Goal: Transaction & Acquisition: Purchase product/service

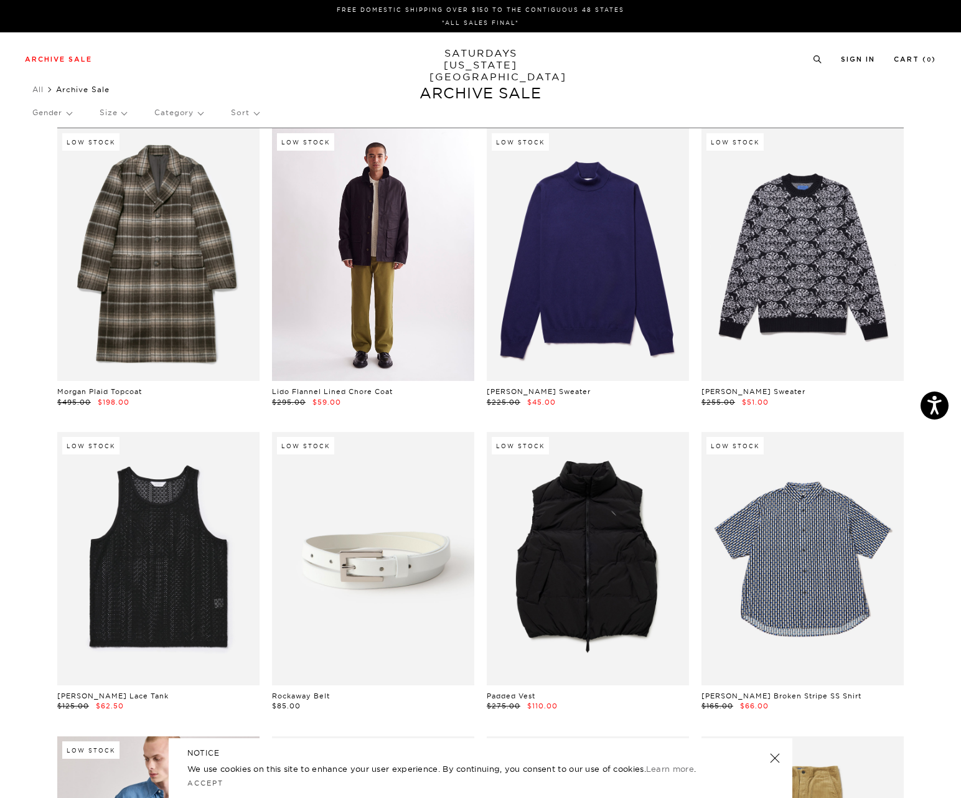
click at [383, 217] on link at bounding box center [373, 254] width 202 height 253
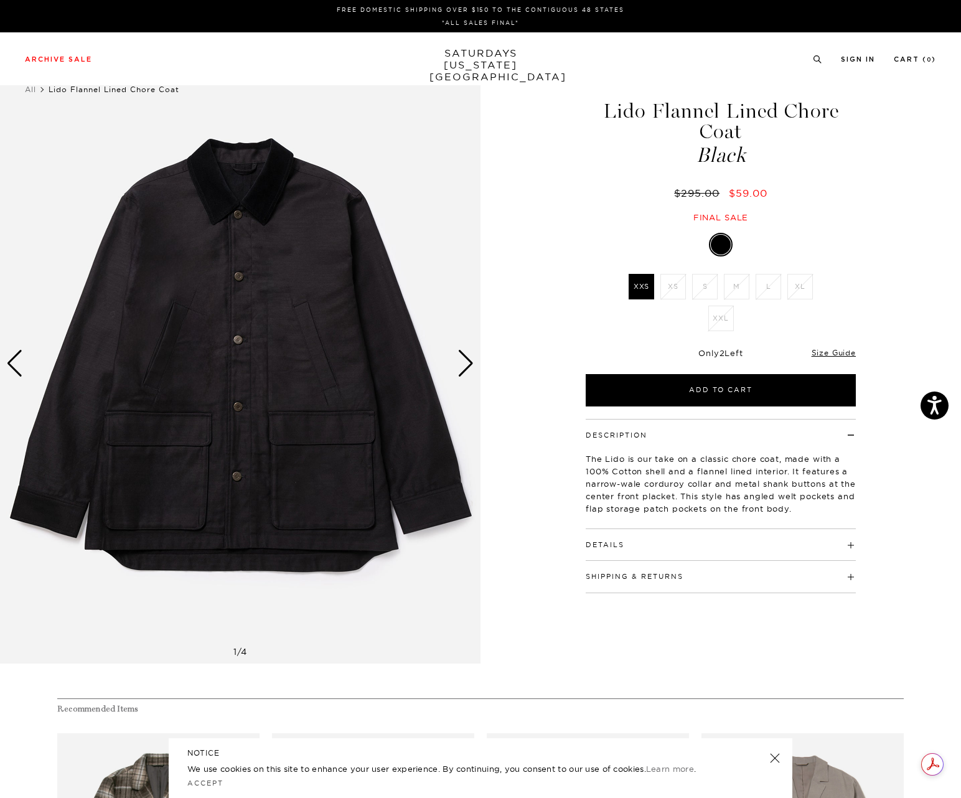
click at [472, 356] on div "Next slide" at bounding box center [466, 363] width 17 height 27
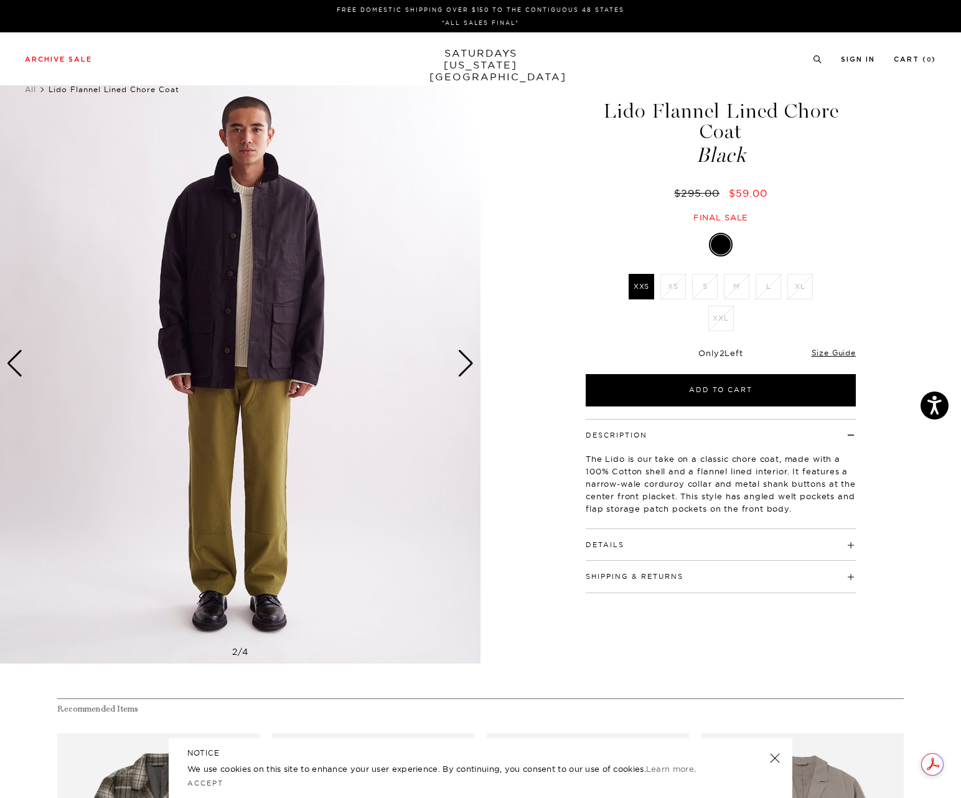
click at [472, 356] on div "Next slide" at bounding box center [466, 363] width 17 height 27
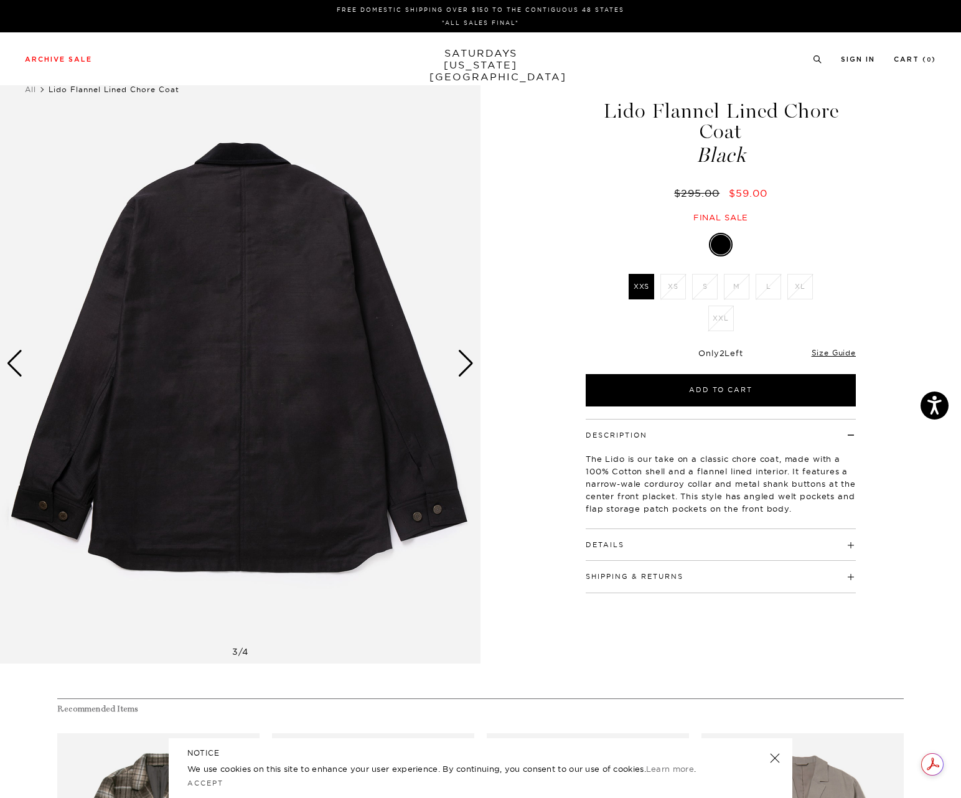
click at [472, 356] on div "Next slide" at bounding box center [466, 363] width 17 height 27
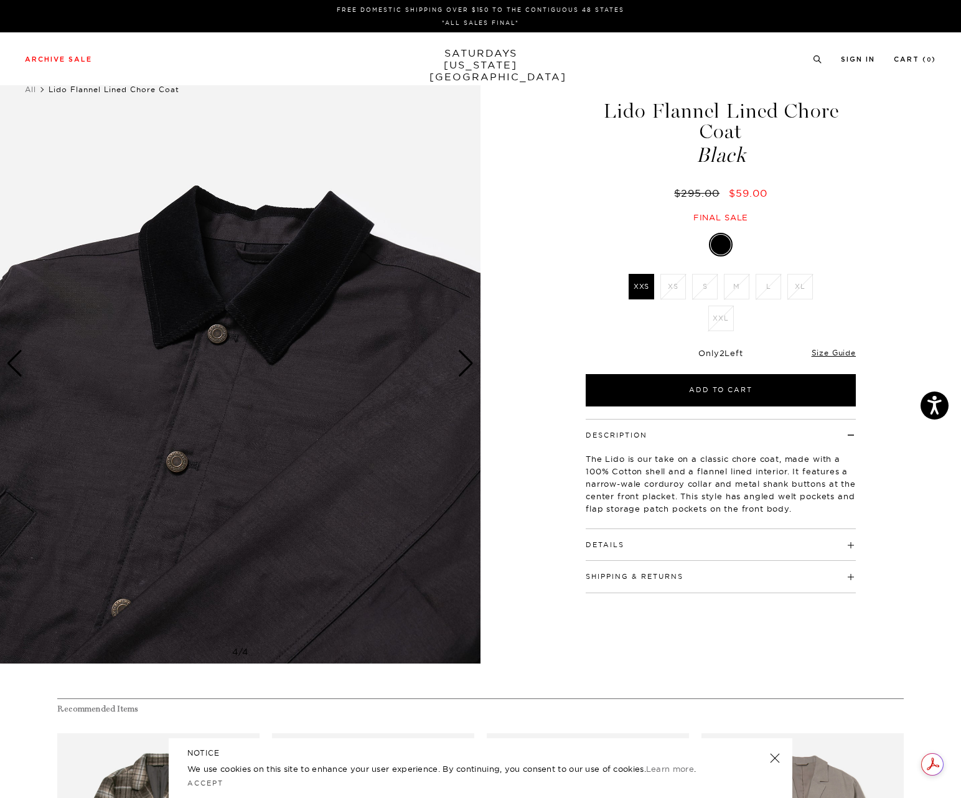
click at [472, 356] on div "Next slide" at bounding box center [466, 363] width 17 height 27
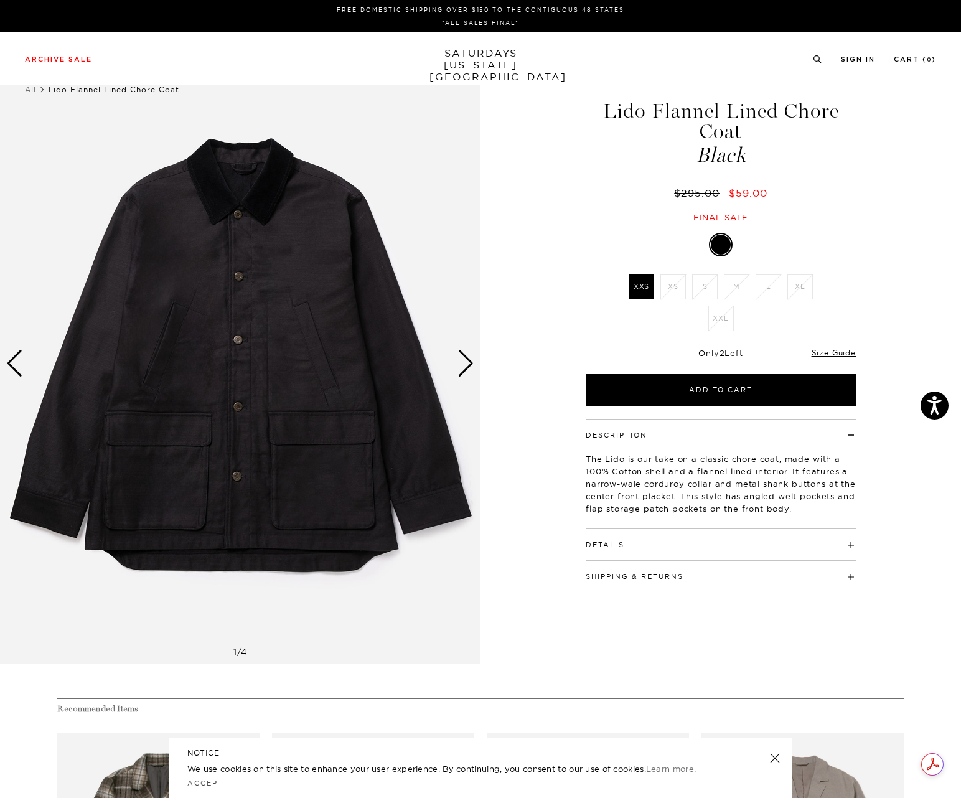
click at [472, 356] on div "Next slide" at bounding box center [466, 363] width 17 height 27
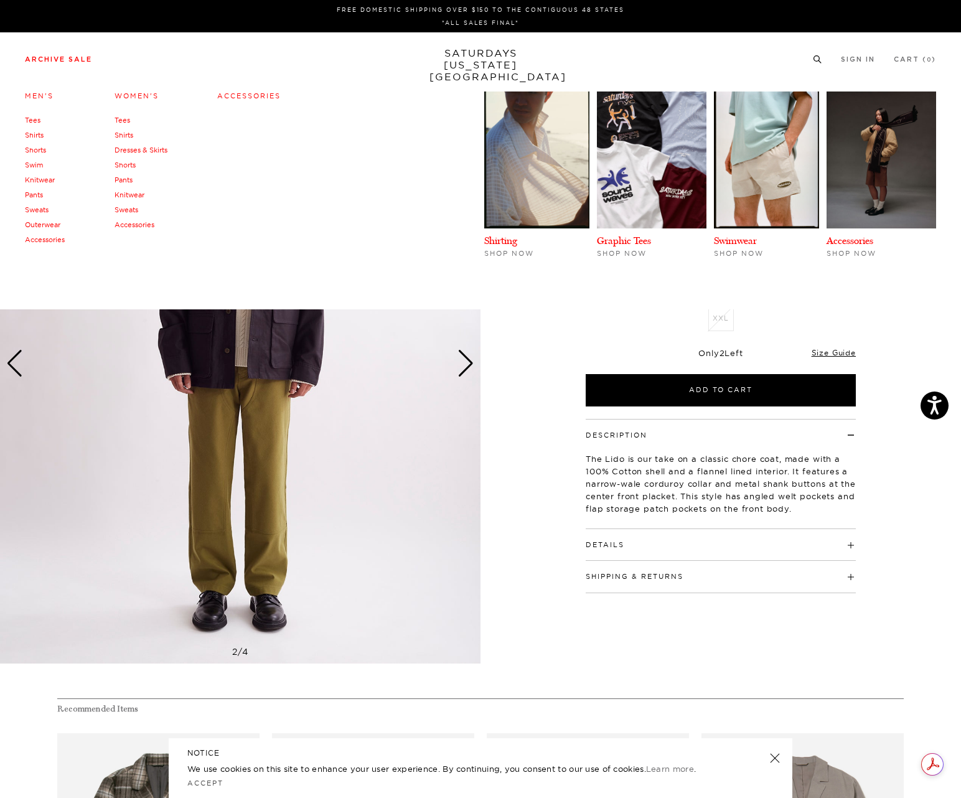
click at [75, 57] on link "Archive Sale" at bounding box center [58, 59] width 67 height 7
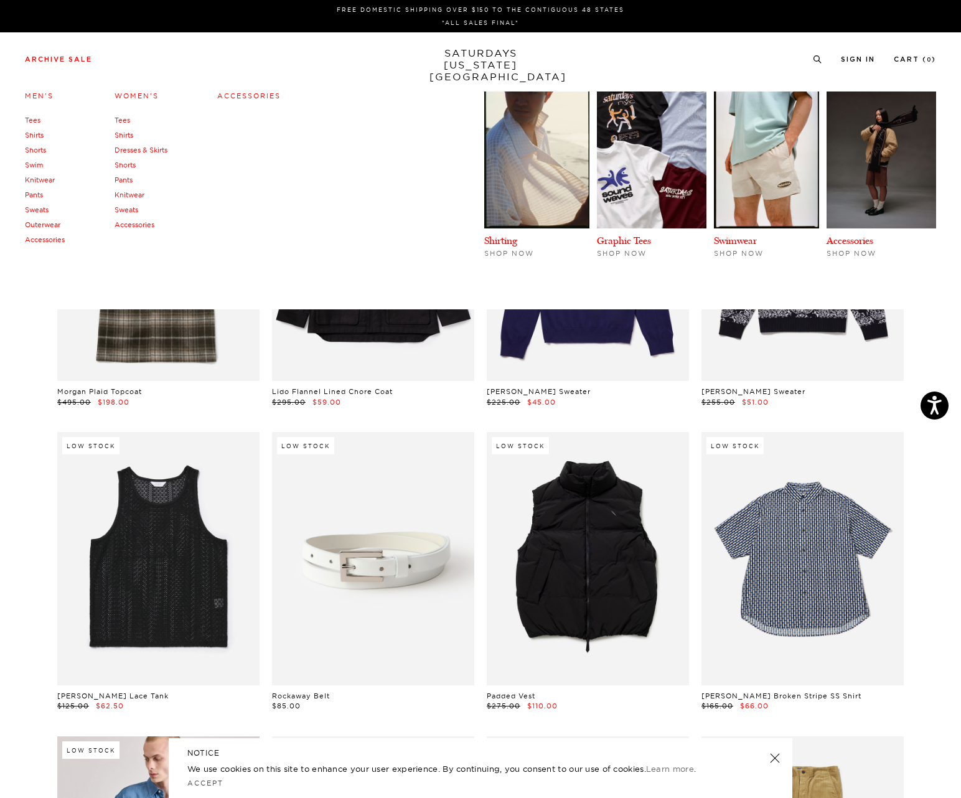
click at [35, 123] on link "Tees" at bounding box center [33, 120] width 16 height 9
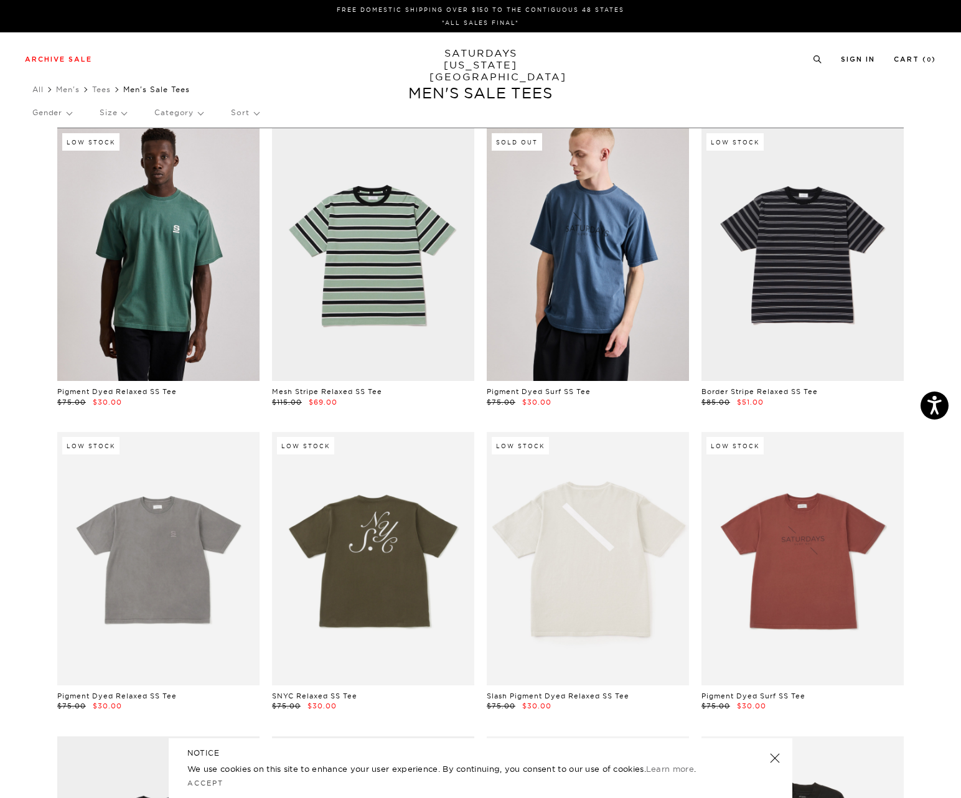
click at [579, 305] on link at bounding box center [588, 254] width 202 height 253
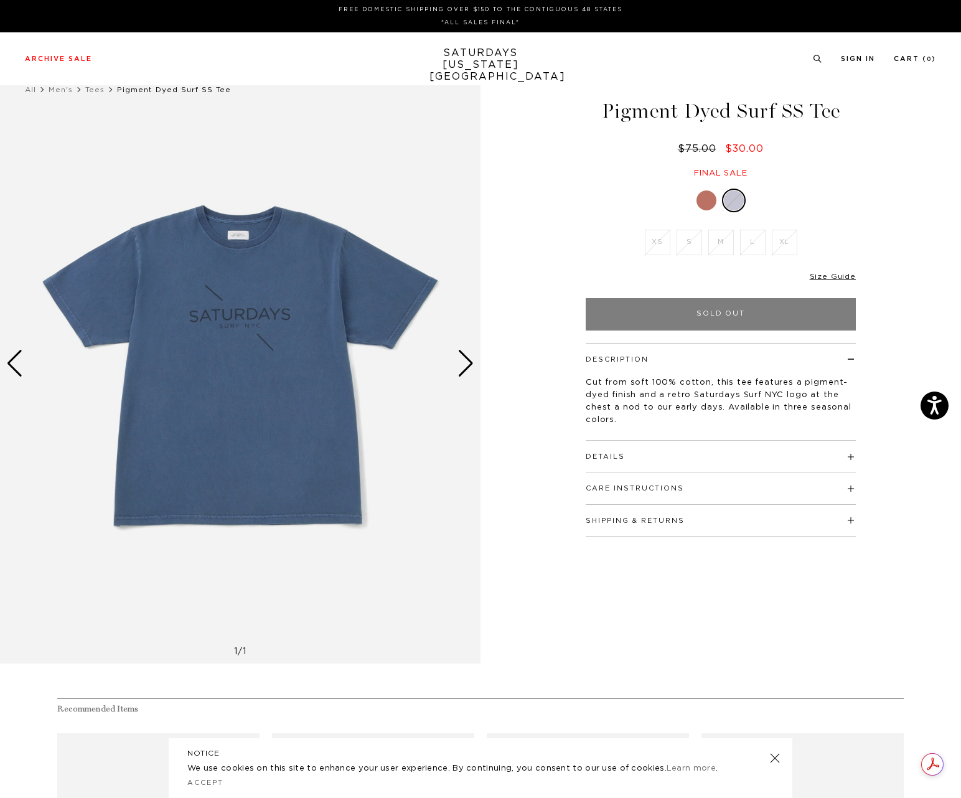
click at [468, 367] on div "Next slide" at bounding box center [466, 363] width 17 height 27
click at [702, 204] on div at bounding box center [707, 201] width 20 height 20
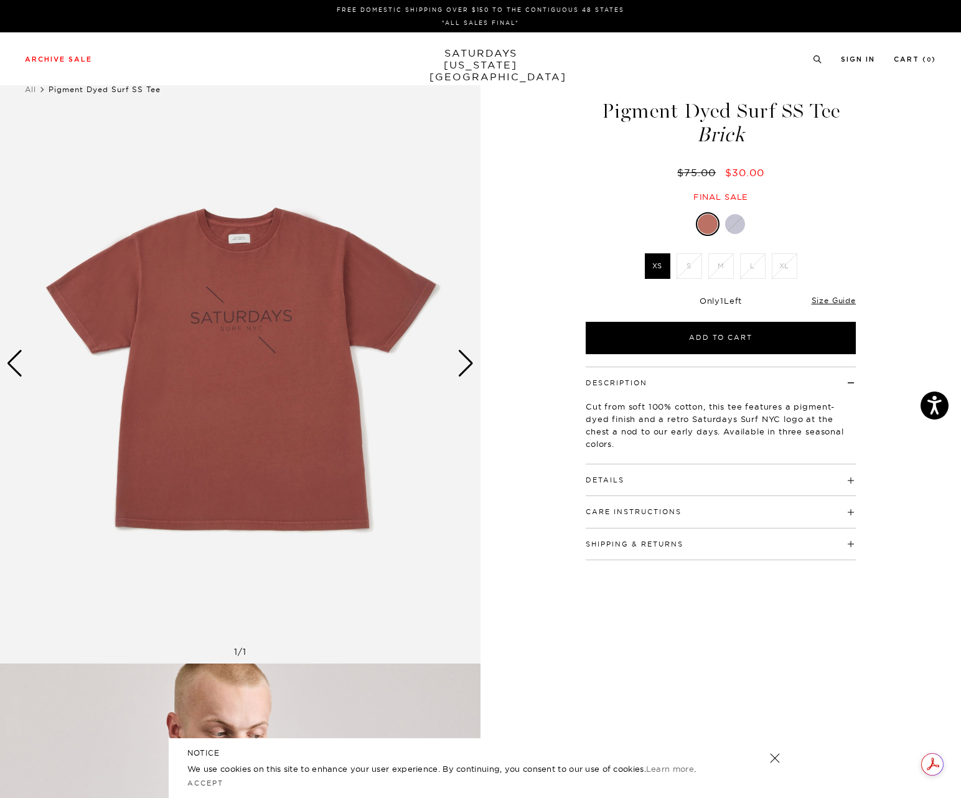
click at [460, 377] on img at bounding box center [240, 363] width 481 height 601
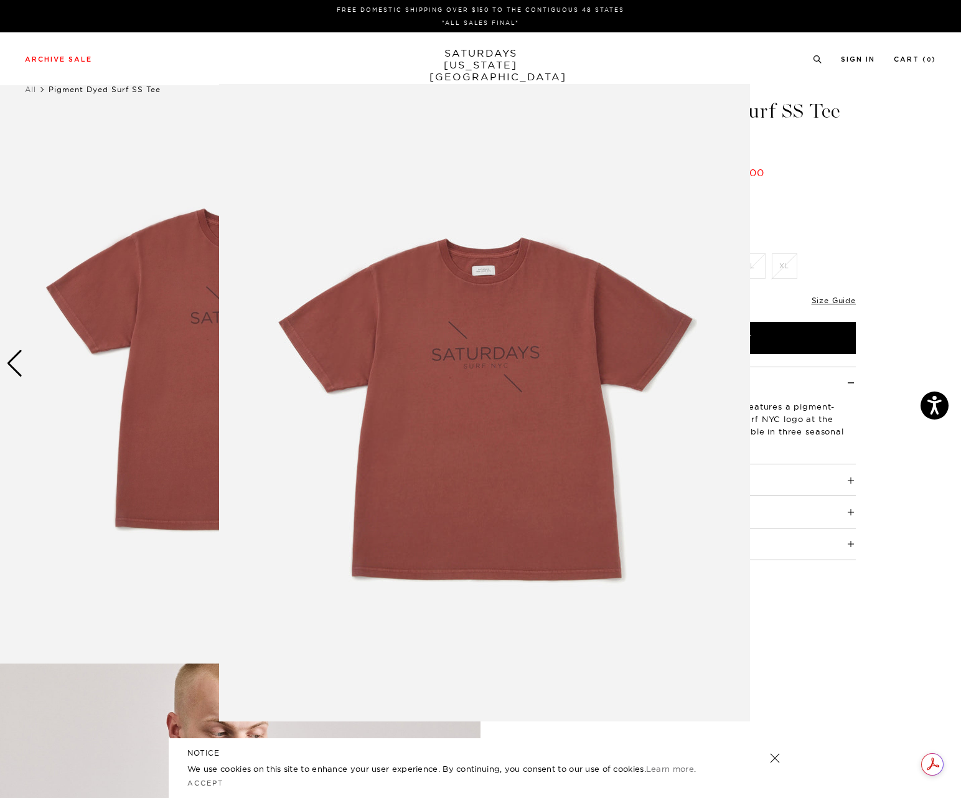
click at [444, 389] on img at bounding box center [484, 403] width 531 height 638
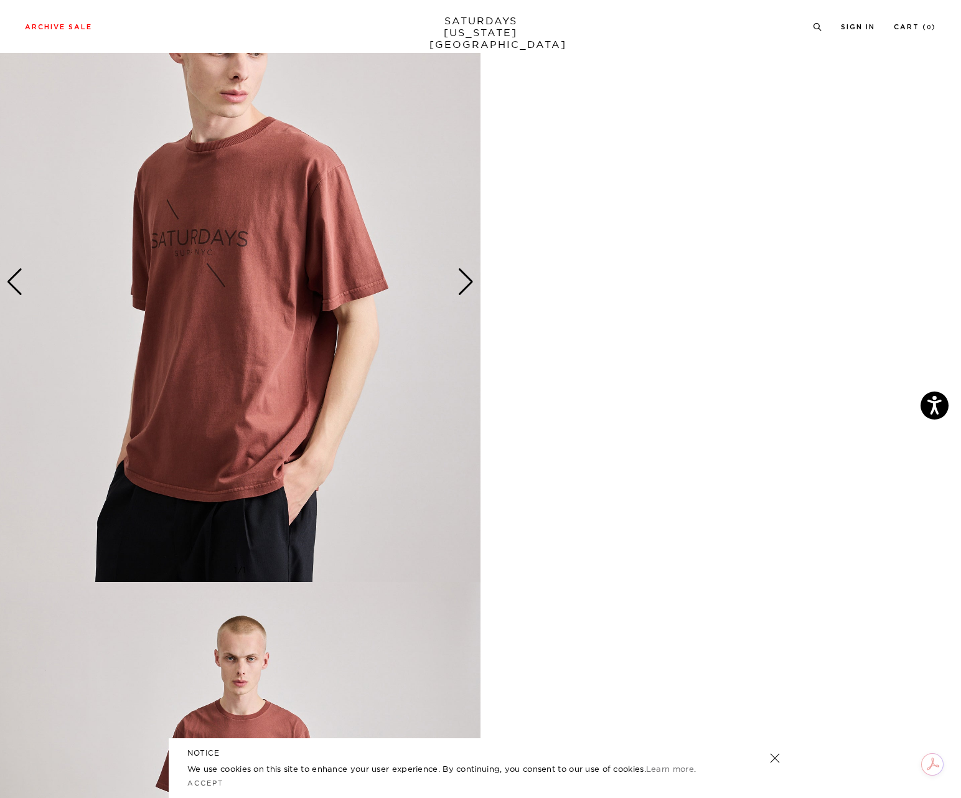
scroll to position [690, 0]
